Goal: Transaction & Acquisition: Book appointment/travel/reservation

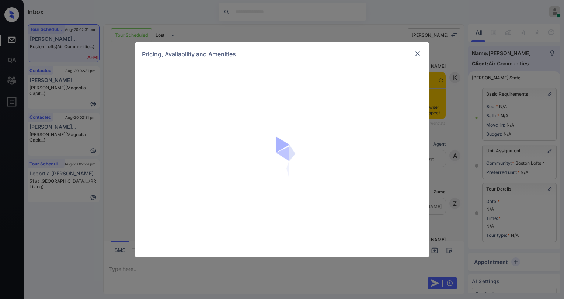
scroll to position [1730, 0]
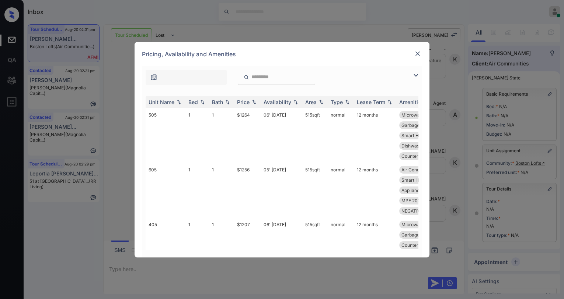
click at [416, 74] on img at bounding box center [415, 75] width 9 height 9
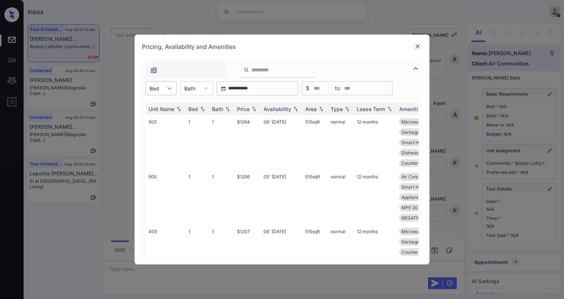
click at [166, 88] on icon at bounding box center [169, 88] width 7 height 7
click at [159, 120] on div "2" at bounding box center [160, 119] width 31 height 13
click at [252, 112] on th "Price" at bounding box center [247, 109] width 27 height 12
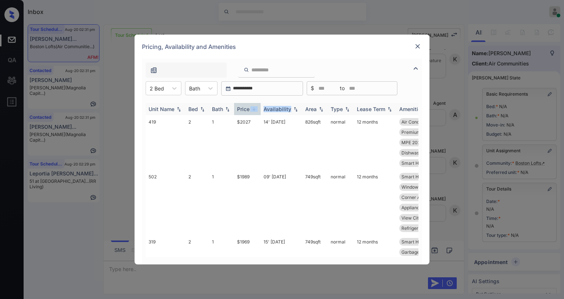
click at [251, 112] on th "Price" at bounding box center [247, 109] width 27 height 12
click at [250, 112] on th "Price" at bounding box center [247, 109] width 27 height 12
click at [249, 111] on div "Price" at bounding box center [243, 109] width 13 height 6
click at [249, 110] on div "Price" at bounding box center [243, 109] width 13 height 6
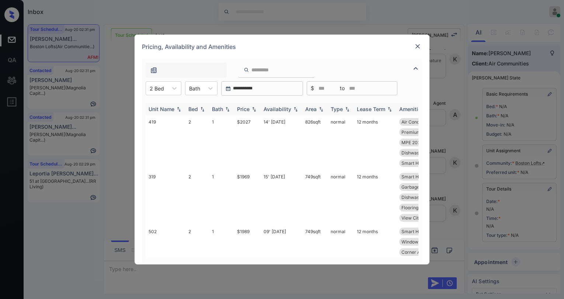
click at [249, 110] on div "Price" at bounding box center [243, 109] width 13 height 6
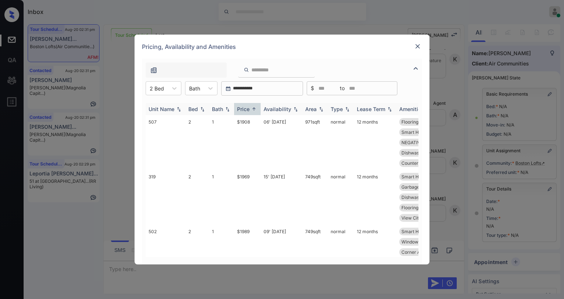
click at [245, 105] on th "Price" at bounding box center [247, 109] width 27 height 12
click at [245, 107] on div "Price" at bounding box center [243, 109] width 13 height 6
click at [245, 108] on div "Price" at bounding box center [243, 109] width 13 height 6
click at [245, 123] on td "$1908" at bounding box center [247, 142] width 27 height 55
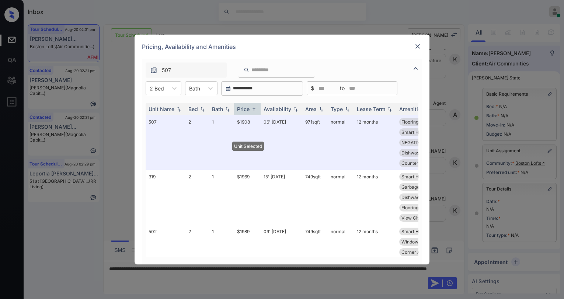
click at [414, 50] on div at bounding box center [417, 46] width 9 height 9
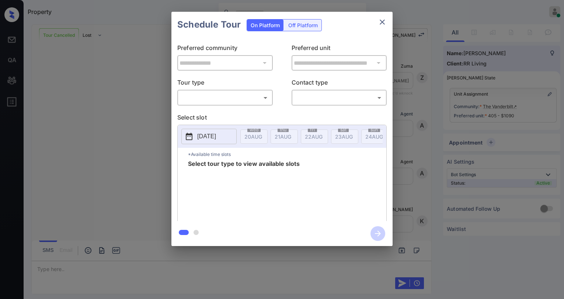
scroll to position [3562, 0]
click at [207, 101] on body "Property Paolo Gabriel Online Set yourself offline Set yourself on break Profil…" at bounding box center [282, 149] width 564 height 299
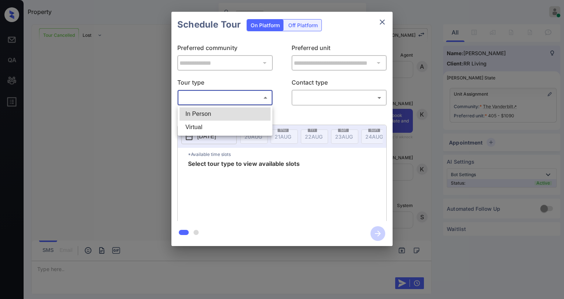
click at [205, 126] on li "Virtual" at bounding box center [224, 127] width 91 height 13
type input "*******"
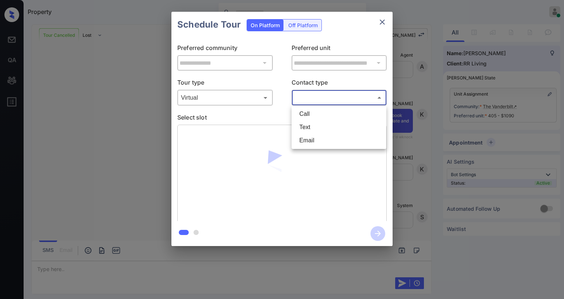
click at [324, 98] on body "Property Paolo Gabriel Online Set yourself offline Set yourself on break Profil…" at bounding box center [282, 149] width 564 height 299
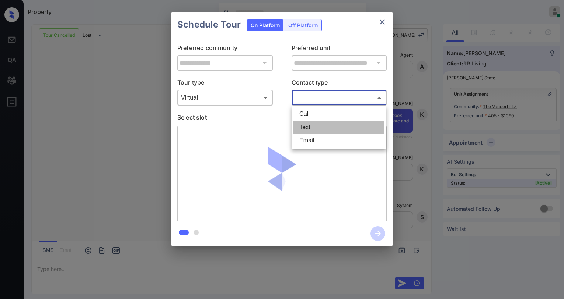
click at [311, 126] on li "Text" at bounding box center [338, 127] width 91 height 13
type input "****"
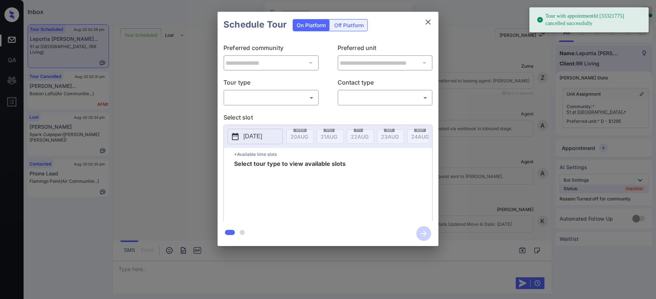
scroll to position [5120, 0]
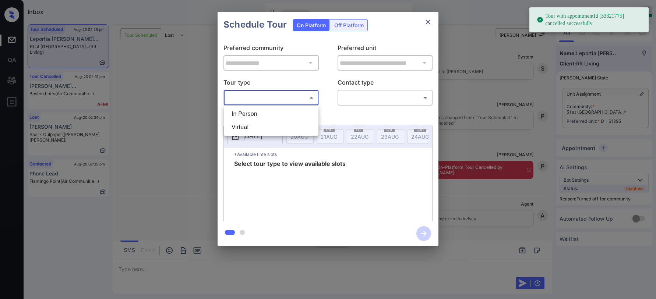
click at [252, 103] on body "Tour with appointmentId [33321775] cancelled successfully Inbox [PERSON_NAME] O…" at bounding box center [328, 149] width 656 height 299
drag, startPoint x: 247, startPoint y: 127, endPoint x: 333, endPoint y: 102, distance: 90.0
click at [248, 127] on li "Virtual" at bounding box center [271, 127] width 91 height 13
type input "*******"
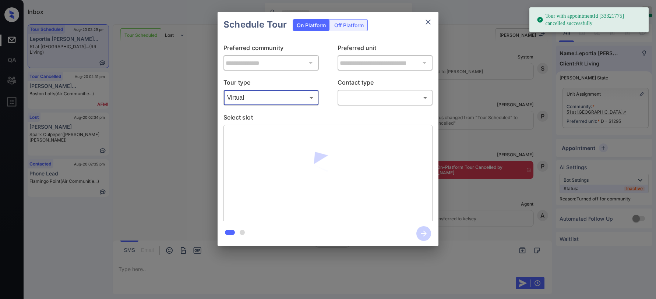
click at [360, 97] on body "Tour with appointmentId [33321775] cancelled successfully Inbox [PERSON_NAME] O…" at bounding box center [328, 149] width 656 height 299
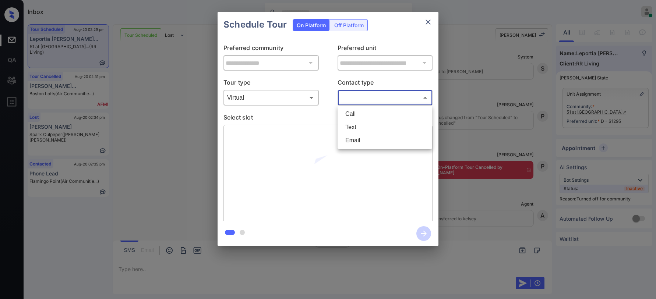
click at [359, 127] on li "Text" at bounding box center [385, 127] width 91 height 13
type input "****"
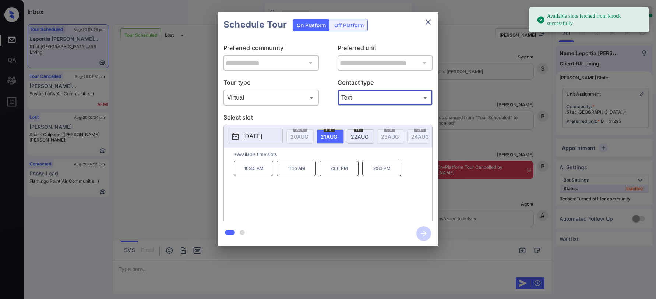
click at [374, 174] on p "2:30 PM" at bounding box center [381, 168] width 39 height 15
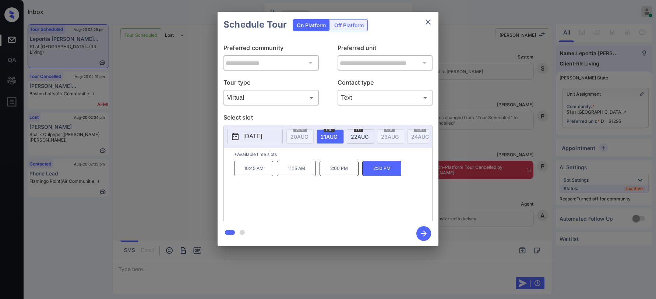
click at [423, 231] on icon "button" at bounding box center [424, 234] width 15 height 15
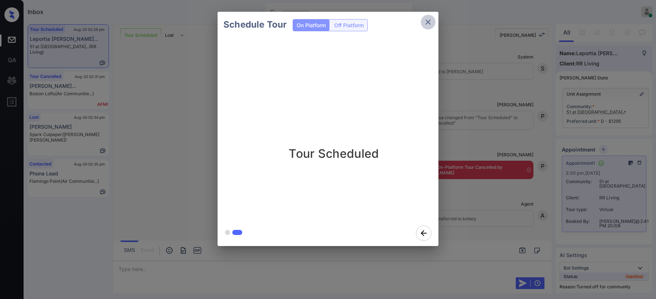
click at [431, 25] on icon "close" at bounding box center [428, 22] width 9 height 9
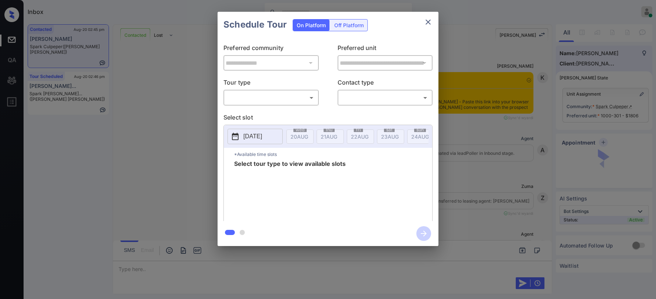
click at [250, 101] on body "Inbox Paolo Gabriel Online Set yourself offline Set yourself on break Profile S…" at bounding box center [328, 149] width 656 height 299
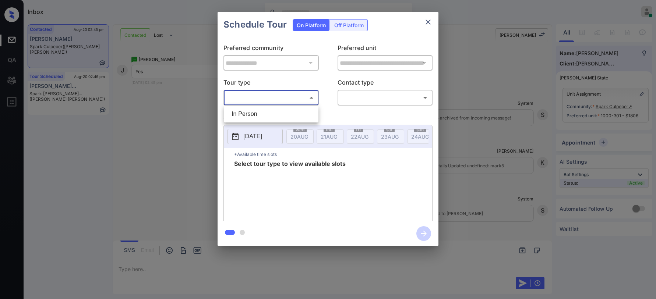
click at [252, 111] on li "In Person" at bounding box center [271, 114] width 91 height 13
type input "********"
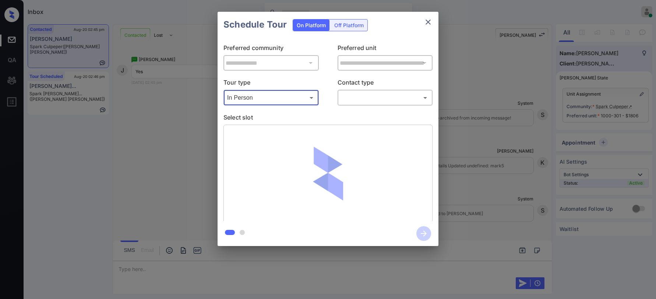
click at [355, 94] on body "Inbox Paolo Gabriel Online Set yourself offline Set yourself on break Profile S…" at bounding box center [328, 149] width 656 height 299
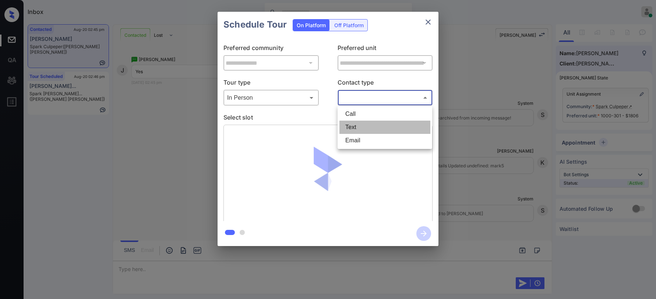
click at [364, 124] on li "Text" at bounding box center [385, 127] width 91 height 13
type input "****"
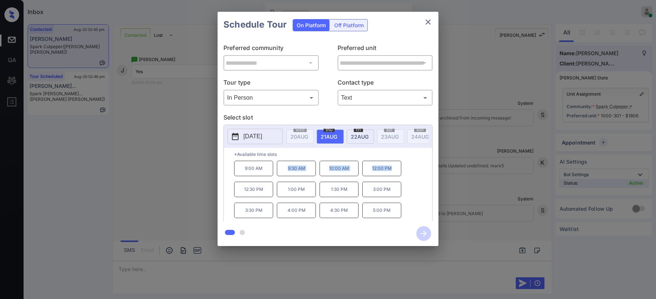
drag, startPoint x: 292, startPoint y: 171, endPoint x: 404, endPoint y: 173, distance: 112.7
click at [404, 173] on div "9:00 AM 9:30 AM 10:00 AM 12:00 PM 12:30 PM 1:00 PM 1:30 PM 3:00 PM 3:30 PM 4:00…" at bounding box center [333, 190] width 198 height 59
copy div "9:30 AM 10:00 AM 12:00 PM"
click at [430, 20] on icon "close" at bounding box center [428, 22] width 5 height 5
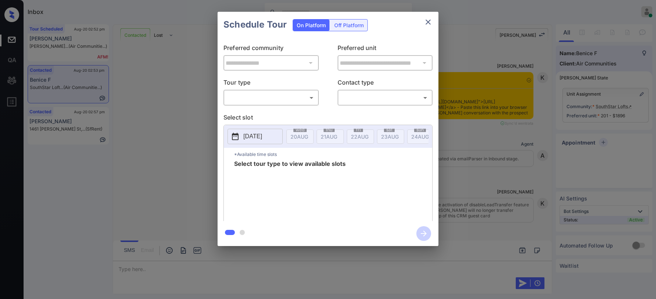
scroll to position [519, 0]
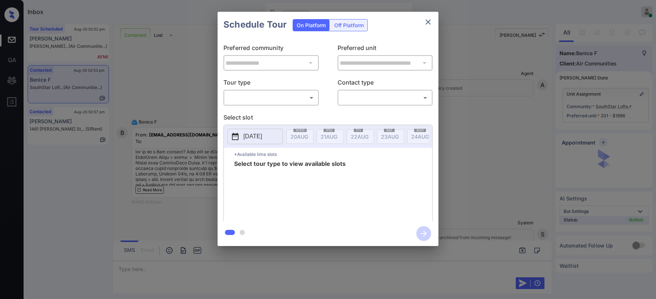
click at [278, 98] on body "Inbox Paolo Gabriel Online Set yourself offline Set yourself on break Profile S…" at bounding box center [328, 149] width 656 height 299
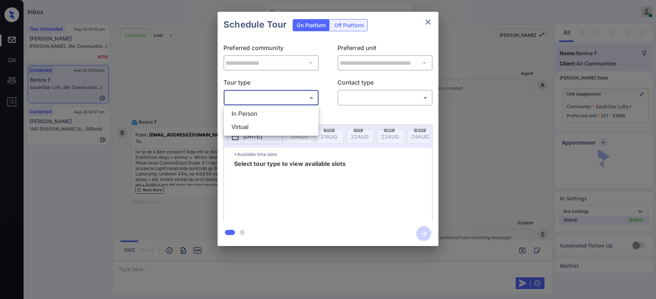
click at [260, 111] on li "In Person" at bounding box center [271, 114] width 91 height 13
type input "********"
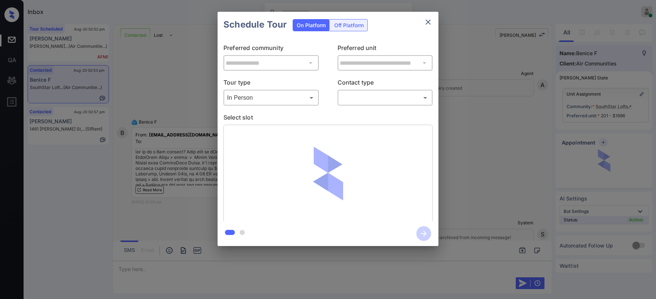
click at [344, 105] on div "​ ​" at bounding box center [385, 98] width 95 height 16
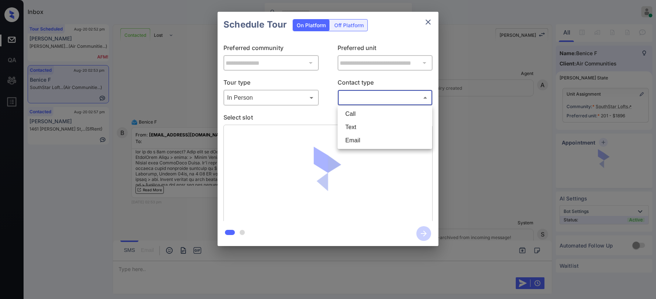
click at [350, 102] on body "Inbox Paolo Gabriel Online Set yourself offline Set yourself on break Profile S…" at bounding box center [328, 149] width 656 height 299
click at [349, 124] on li "Text" at bounding box center [385, 127] width 91 height 13
type input "****"
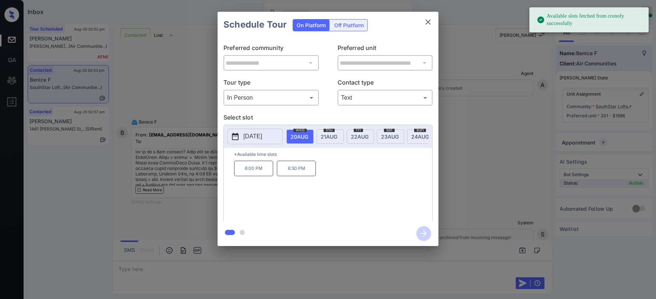
click at [308, 139] on span "21 AUG" at bounding box center [300, 137] width 18 height 6
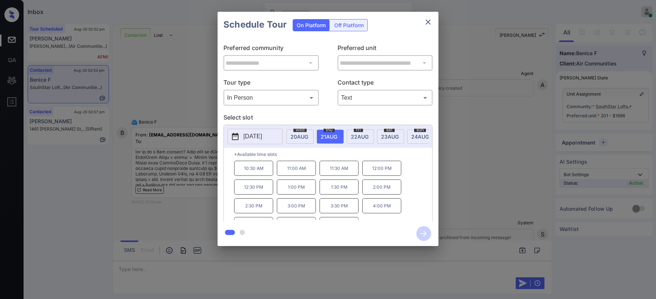
click at [428, 24] on icon "close" at bounding box center [428, 22] width 9 height 9
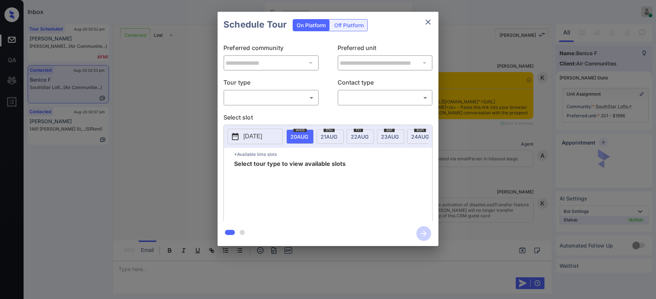
scroll to position [629, 0]
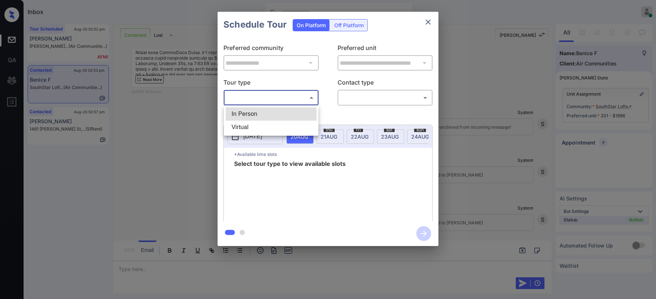
click at [298, 101] on body "Inbox Paolo Gabriel Online Set yourself offline Set yourself on break Profile S…" at bounding box center [328, 149] width 656 height 299
click at [252, 116] on li "In Person" at bounding box center [271, 114] width 91 height 13
type input "********"
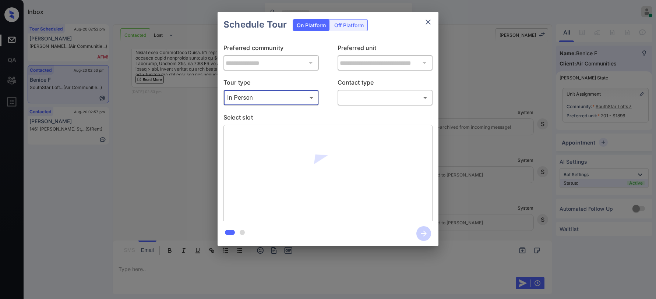
click at [343, 98] on body "Inbox [PERSON_NAME] Online Set yourself offline Set yourself on break Profile S…" at bounding box center [328, 149] width 656 height 299
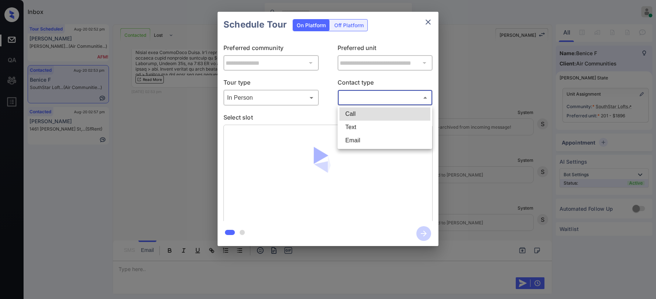
click at [345, 125] on li "Text" at bounding box center [385, 127] width 91 height 13
type input "****"
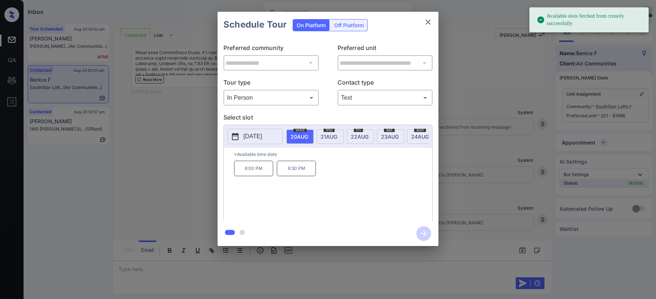
click at [308, 136] on span "21 AUG" at bounding box center [300, 137] width 18 height 6
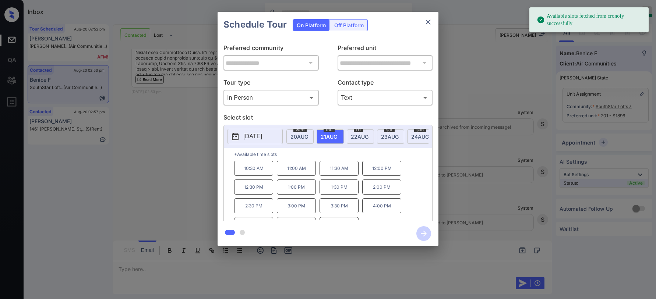
click at [382, 194] on p "2:00 PM" at bounding box center [381, 187] width 39 height 15
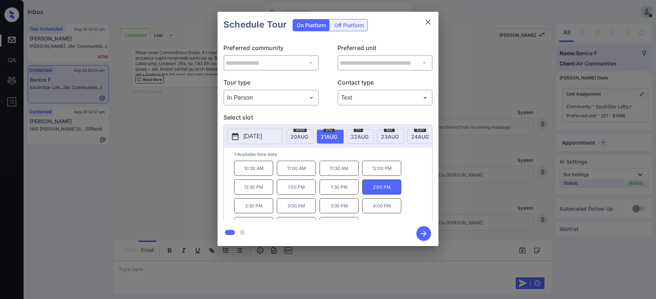
click at [425, 231] on icon "button" at bounding box center [424, 234] width 15 height 15
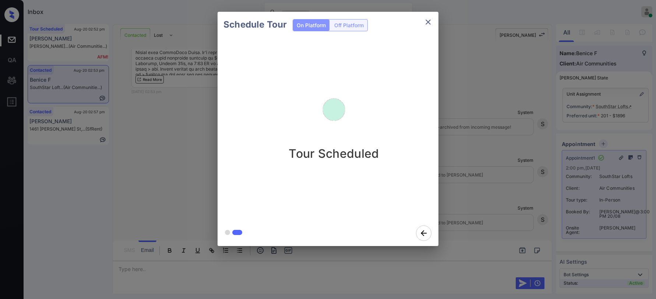
click at [432, 26] on icon "close" at bounding box center [428, 22] width 9 height 9
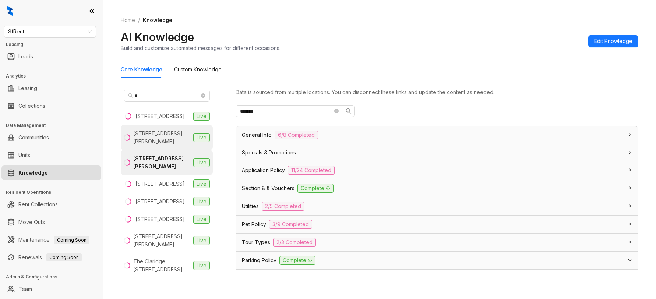
click at [164, 141] on div "[STREET_ADDRESS][PERSON_NAME]" at bounding box center [161, 138] width 57 height 16
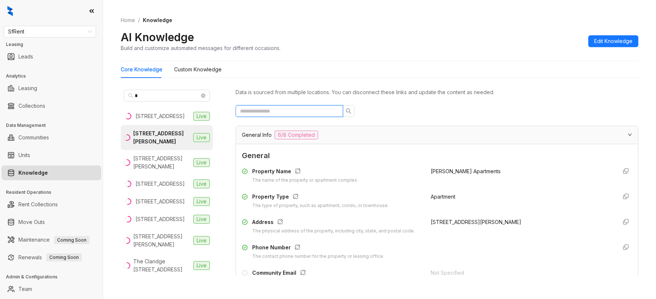
click at [296, 110] on input "text" at bounding box center [286, 111] width 93 height 8
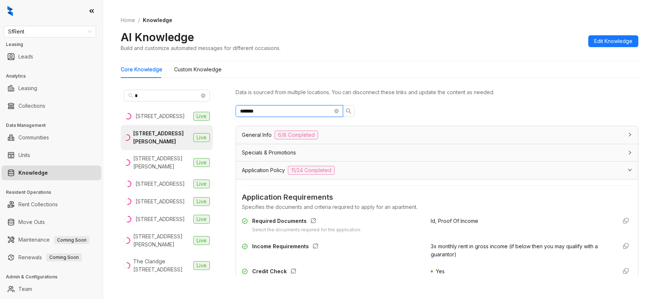
type input "*******"
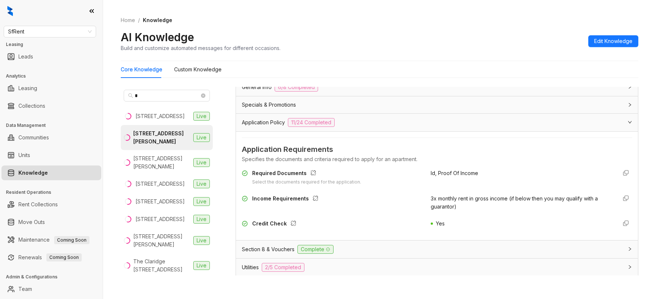
scroll to position [110, 0]
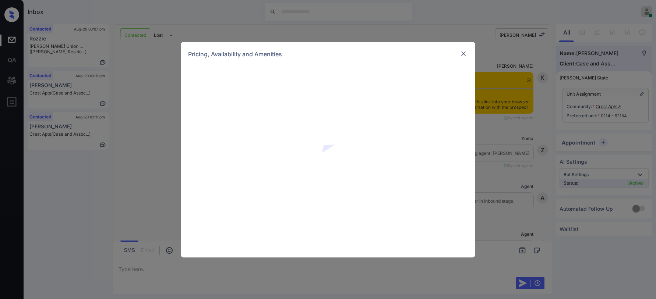
scroll to position [3436, 0]
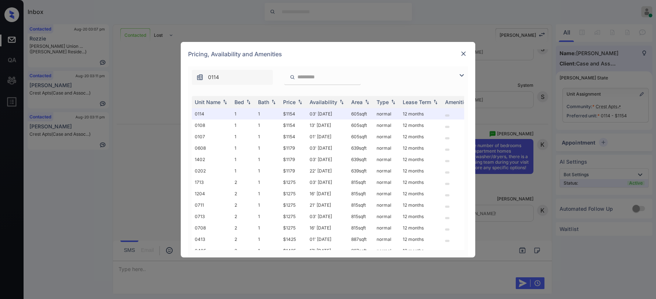
click at [463, 55] on img at bounding box center [463, 53] width 7 height 7
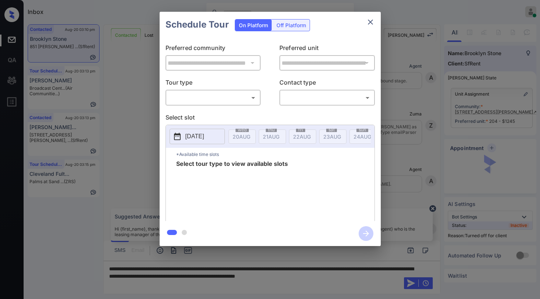
scroll to position [1091, 0]
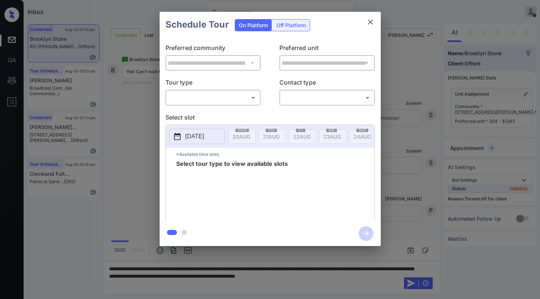
click at [285, 28] on div "Off Platform" at bounding box center [291, 25] width 37 height 11
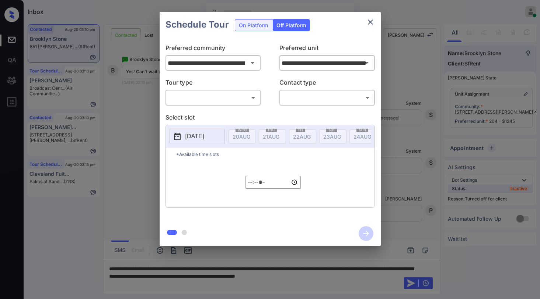
click at [221, 97] on body "Inbox Paolo Gabriel Online Set yourself offline Set yourself on break Profile S…" at bounding box center [270, 149] width 540 height 299
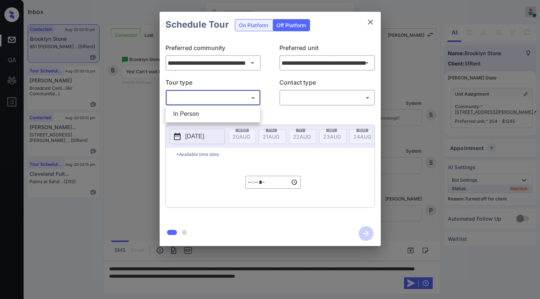
click at [215, 110] on li "In Person" at bounding box center [212, 114] width 91 height 13
type input "********"
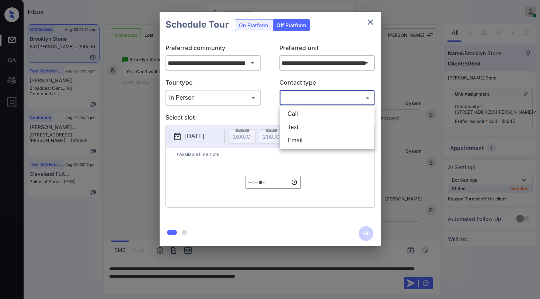
click at [305, 92] on body "Inbox Paolo Gabriel Online Set yourself offline Set yourself on break Profile S…" at bounding box center [270, 149] width 540 height 299
drag, startPoint x: 297, startPoint y: 123, endPoint x: 279, endPoint y: 125, distance: 18.2
click at [297, 123] on li "Text" at bounding box center [326, 127] width 91 height 13
type input "****"
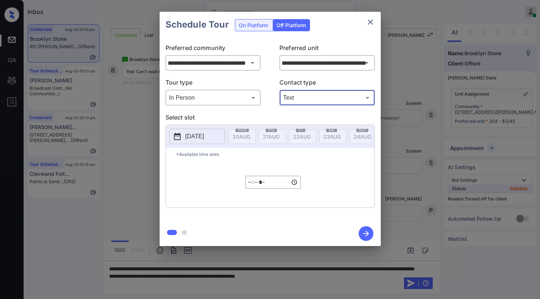
click at [197, 136] on p "[DATE]" at bounding box center [194, 136] width 19 height 9
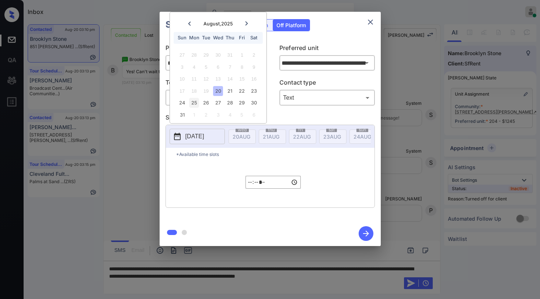
drag, startPoint x: 179, startPoint y: 103, endPoint x: 189, endPoint y: 105, distance: 10.1
click at [180, 103] on div "24" at bounding box center [182, 103] width 10 height 10
click at [276, 161] on p "*Available time slots" at bounding box center [275, 154] width 198 height 13
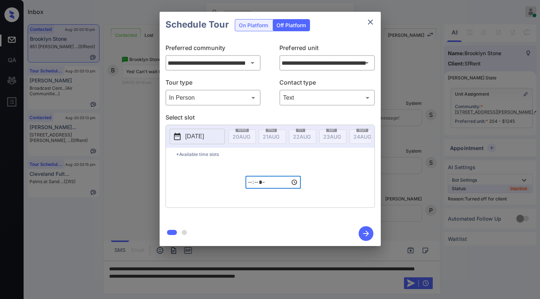
click at [252, 186] on input "*****" at bounding box center [272, 182] width 55 height 13
type input "*****"
click at [368, 235] on icon "button" at bounding box center [365, 234] width 15 height 15
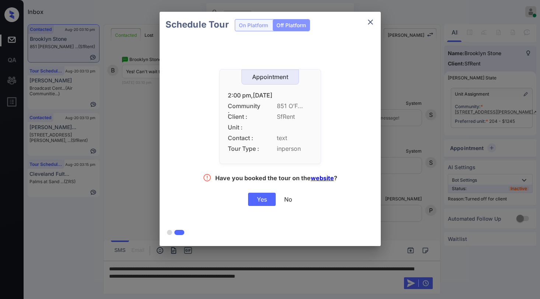
click at [257, 200] on div "Yes" at bounding box center [262, 199] width 28 height 13
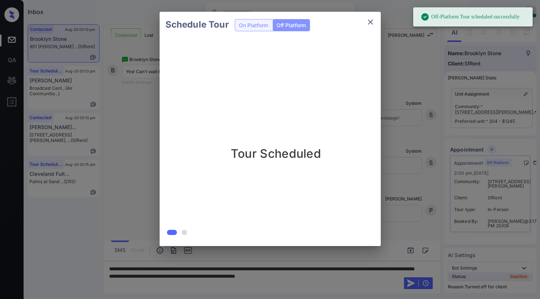
click at [370, 22] on icon "close" at bounding box center [370, 22] width 5 height 5
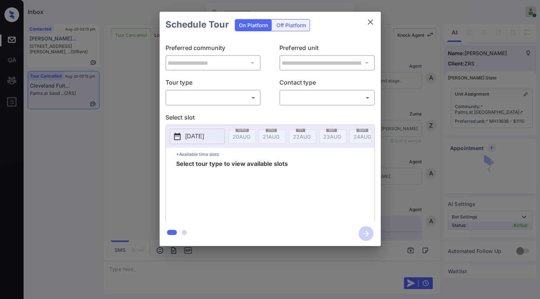
scroll to position [4147, 0]
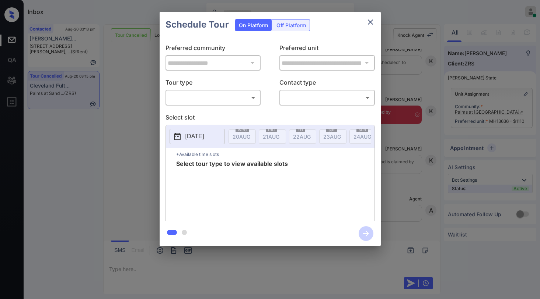
click at [241, 101] on body "Inbox [PERSON_NAME] Online Set yourself offline Set yourself on break Profile S…" at bounding box center [270, 149] width 540 height 299
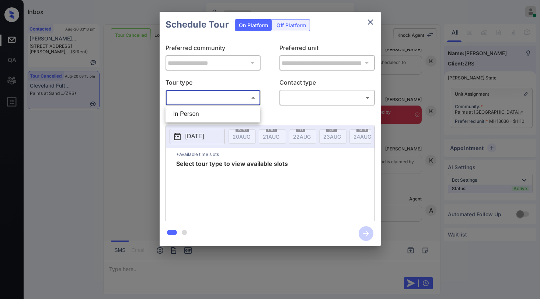
drag, startPoint x: 213, startPoint y: 123, endPoint x: 259, endPoint y: 111, distance: 48.2
click at [213, 123] on div at bounding box center [270, 149] width 540 height 299
click at [224, 96] on body "Inbox [PERSON_NAME] Online Set yourself offline Set yourself on break Profile S…" at bounding box center [270, 149] width 540 height 299
click at [213, 110] on li "In Person" at bounding box center [212, 114] width 91 height 13
type input "********"
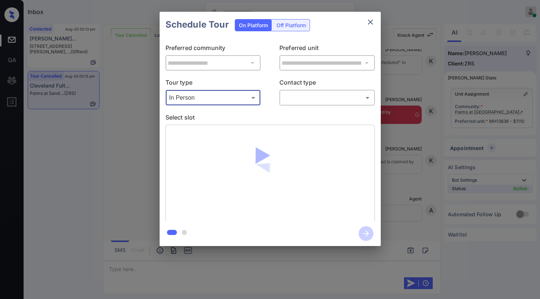
click at [293, 103] on body "Inbox [PERSON_NAME] Online Set yourself offline Set yourself on break Profile S…" at bounding box center [270, 149] width 540 height 299
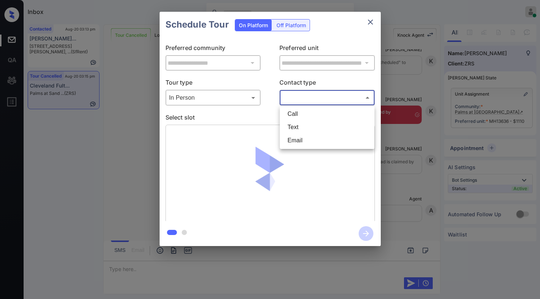
click at [293, 130] on li "Text" at bounding box center [326, 127] width 91 height 13
type input "****"
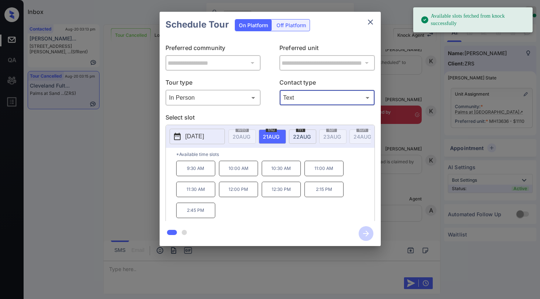
click at [250, 138] on span "[DATE]" at bounding box center [241, 137] width 18 height 6
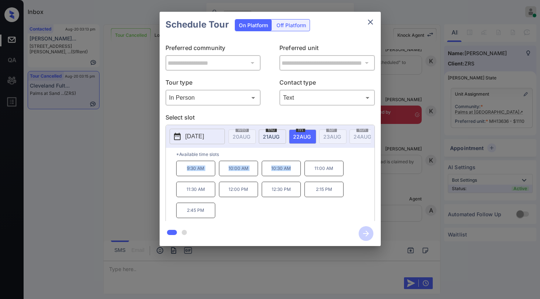
drag, startPoint x: 185, startPoint y: 171, endPoint x: 295, endPoint y: 171, distance: 109.4
click at [295, 171] on div "9:30 AM 10:00 AM 10:30 AM 11:00 AM 11:30 AM 12:00 PM 12:30 PM 2:15 PM 2:45 PM" at bounding box center [275, 190] width 198 height 59
copy div "9:30 AM 10:00 AM 10:30 AM"
click at [372, 22] on icon "close" at bounding box center [370, 22] width 9 height 9
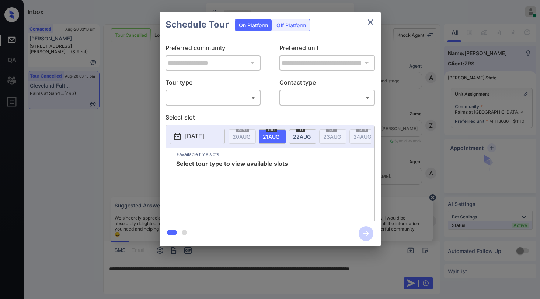
scroll to position [3779, 0]
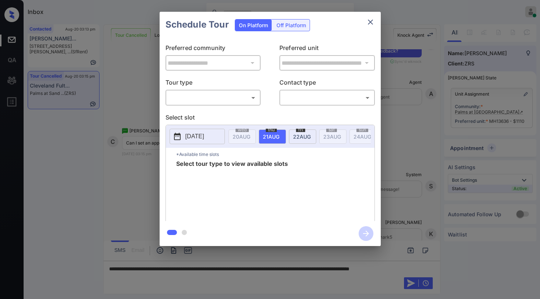
click at [206, 98] on body "Inbox Paolo Gabriel Online Set yourself offline Set yourself on break Profile S…" at bounding box center [270, 149] width 540 height 299
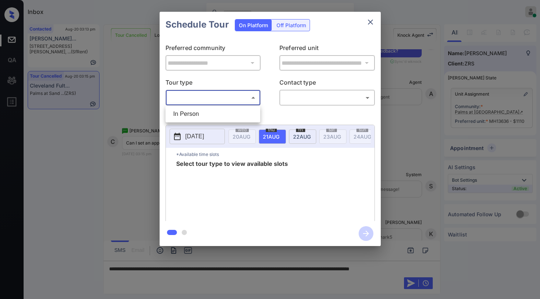
click at [199, 109] on li "In Person" at bounding box center [212, 114] width 91 height 13
type input "********"
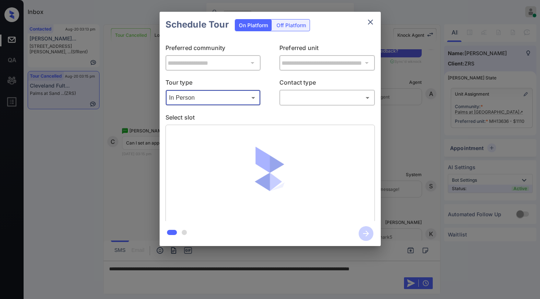
click at [309, 101] on body "Inbox Paolo Gabriel Online Set yourself offline Set yourself on break Profile S…" at bounding box center [270, 149] width 540 height 299
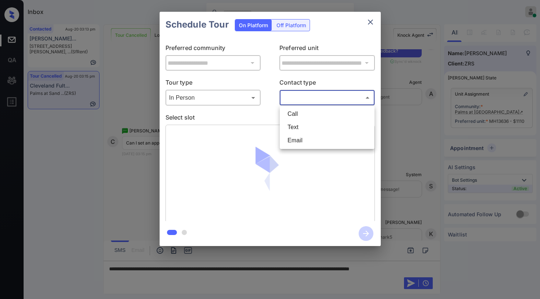
click at [304, 125] on li "Text" at bounding box center [326, 127] width 91 height 13
type input "****"
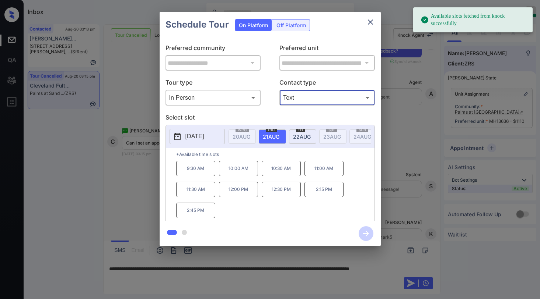
click at [299, 140] on div "fri 22 AUG" at bounding box center [302, 137] width 27 height 14
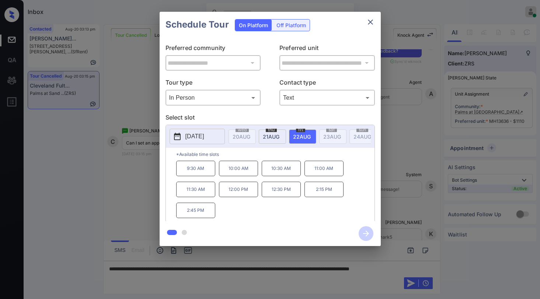
click at [371, 23] on icon "close" at bounding box center [370, 22] width 5 height 5
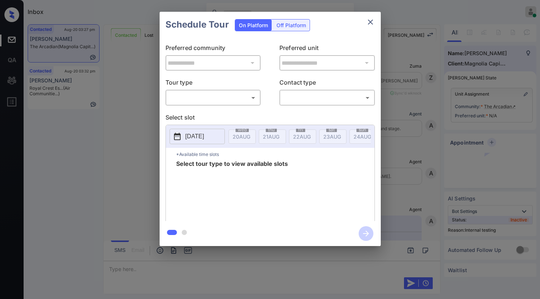
click at [213, 101] on body "Inbox [PERSON_NAME] Online Set yourself offline Set yourself on break Profile S…" at bounding box center [270, 149] width 540 height 299
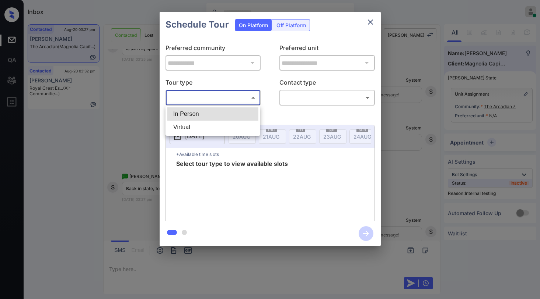
click at [205, 116] on li "In Person" at bounding box center [212, 114] width 91 height 13
type input "********"
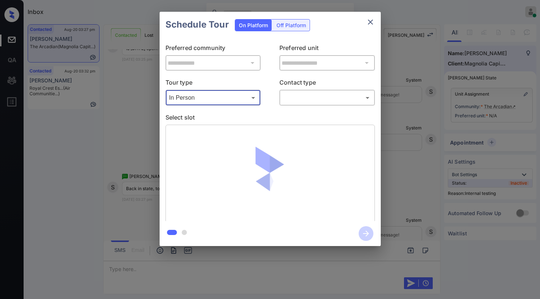
click at [298, 99] on body "Inbox [PERSON_NAME] Online Set yourself offline Set yourself on break Profile S…" at bounding box center [270, 149] width 540 height 299
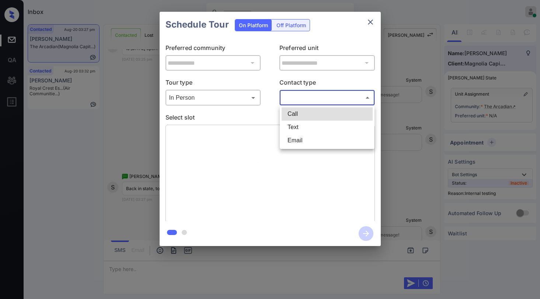
click at [301, 131] on li "Text" at bounding box center [326, 127] width 91 height 13
type input "****"
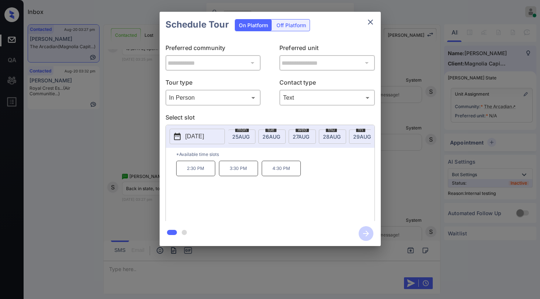
scroll to position [0, 173]
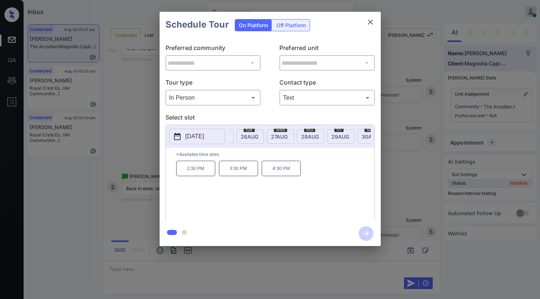
click at [77, 137] on span "[DATE]" at bounding box center [68, 137] width 18 height 6
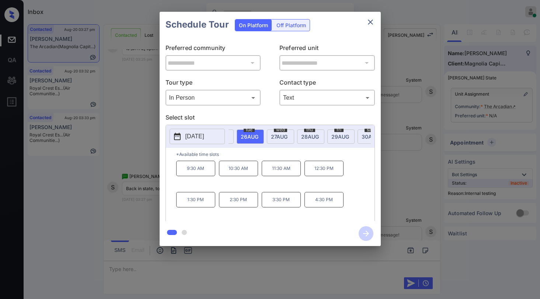
click at [372, 20] on icon "close" at bounding box center [370, 22] width 5 height 5
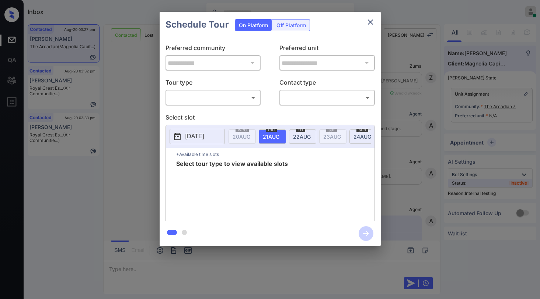
scroll to position [1738, 0]
click at [206, 95] on body "Inbox [PERSON_NAME] Online Set yourself offline Set yourself on break Profile S…" at bounding box center [270, 149] width 540 height 299
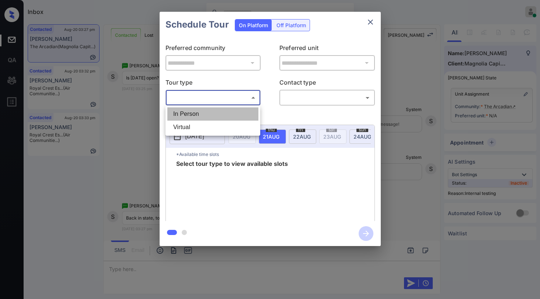
click at [198, 113] on li "In Person" at bounding box center [212, 114] width 91 height 13
type input "********"
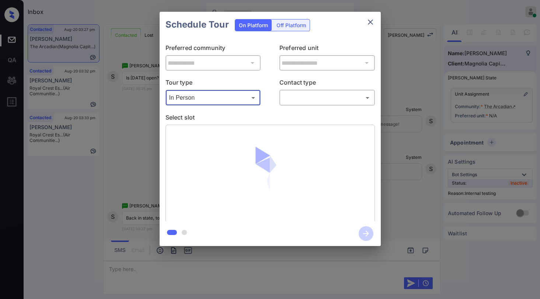
click at [303, 101] on body "Inbox [PERSON_NAME] Online Set yourself offline Set yourself on break Profile S…" at bounding box center [270, 149] width 540 height 299
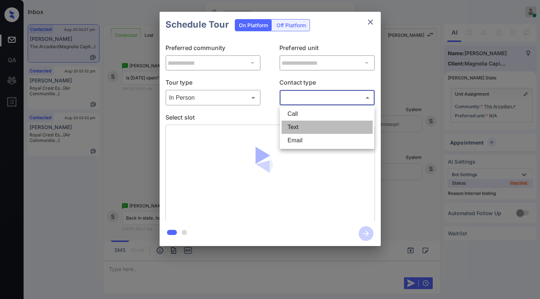
click at [292, 126] on li "Text" at bounding box center [326, 127] width 91 height 13
type input "****"
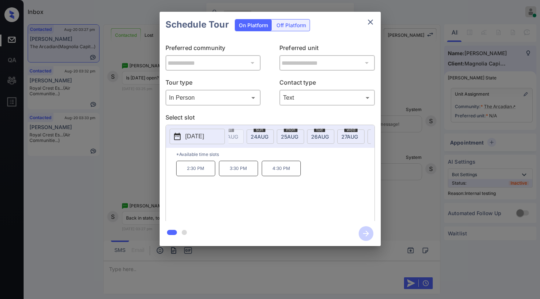
scroll to position [0, 108]
click at [142, 137] on span "25 AUG" at bounding box center [133, 137] width 18 height 6
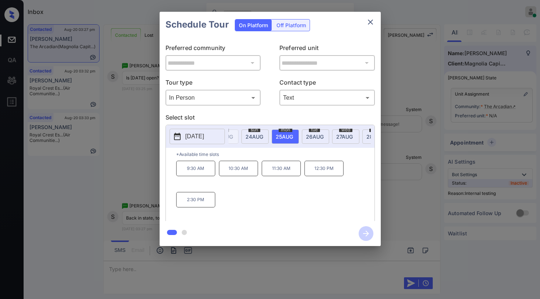
click at [303, 135] on div "tue 26 AUG" at bounding box center [315, 137] width 27 height 14
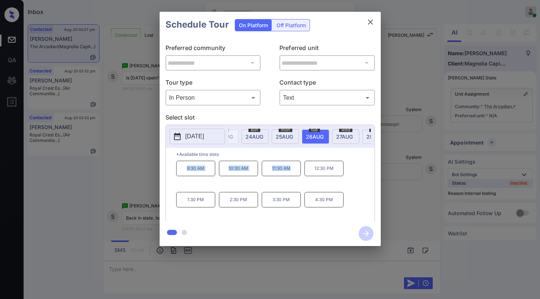
drag, startPoint x: 185, startPoint y: 171, endPoint x: 290, endPoint y: 171, distance: 105.3
click at [290, 171] on div "9:30 AM 10:30 AM 11:30 AM 12:30 PM 1:30 PM 2:30 PM 3:30 PM 4:30 PM" at bounding box center [275, 190] width 198 height 59
copy div "9:30 AM 10:30 AM 11:30 AM"
click at [371, 22] on icon "close" at bounding box center [370, 22] width 5 height 5
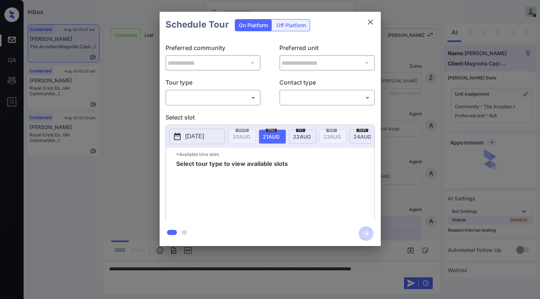
scroll to position [1795, 0]
click at [203, 94] on body "Inbox [PERSON_NAME] Online Set yourself offline Set yourself on break Profile S…" at bounding box center [270, 149] width 540 height 299
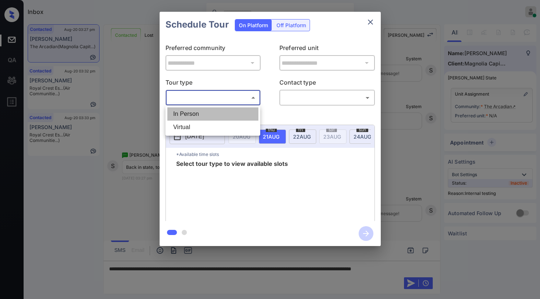
drag, startPoint x: 194, startPoint y: 112, endPoint x: 263, endPoint y: 93, distance: 72.1
click at [194, 112] on li "In Person" at bounding box center [212, 114] width 91 height 13
type input "********"
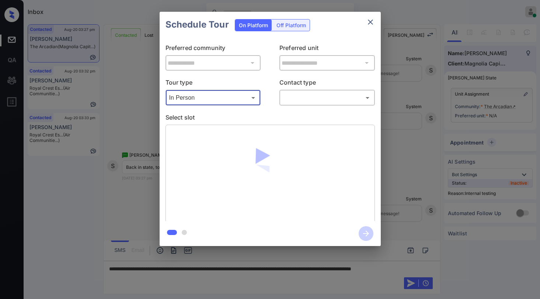
click at [286, 92] on body "Inbox [PERSON_NAME] Online Set yourself offline Set yourself on break Profile S…" at bounding box center [270, 149] width 540 height 299
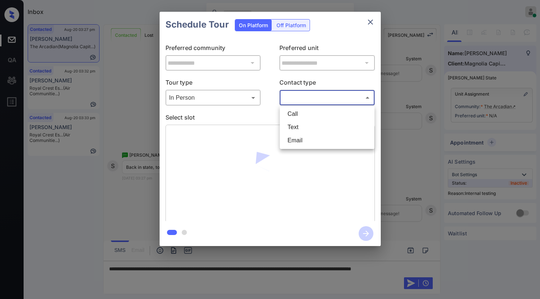
click at [291, 97] on div at bounding box center [270, 149] width 540 height 299
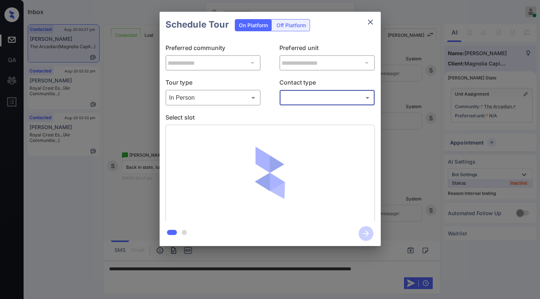
click at [305, 104] on div "​ ​" at bounding box center [326, 98] width 95 height 16
click at [302, 99] on body "Inbox [PERSON_NAME] Online Set yourself offline Set yourself on break Profile S…" at bounding box center [270, 149] width 540 height 299
click at [295, 126] on li "Text" at bounding box center [326, 127] width 91 height 13
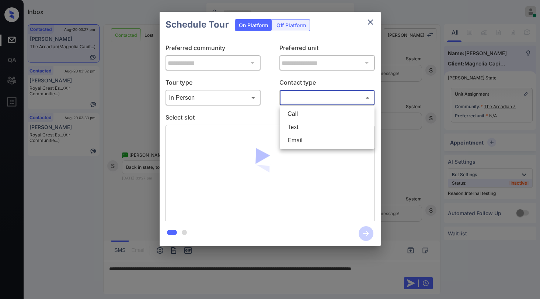
type input "****"
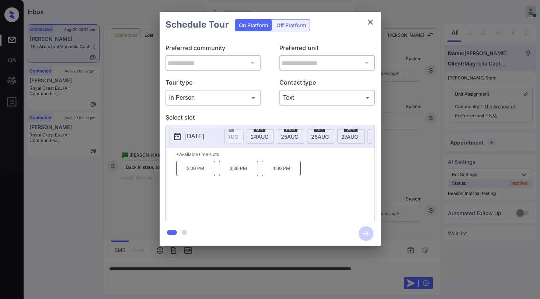
scroll to position [0, 119]
click at [131, 134] on span "[DATE]" at bounding box center [122, 137] width 18 height 6
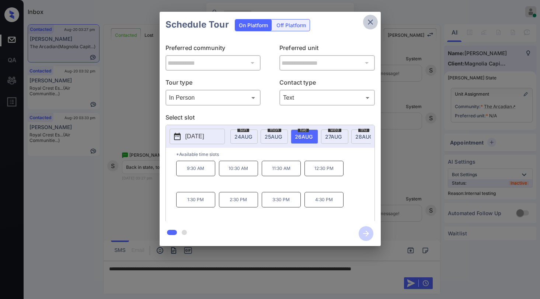
click at [372, 22] on icon "close" at bounding box center [370, 22] width 9 height 9
